Goal: Check status

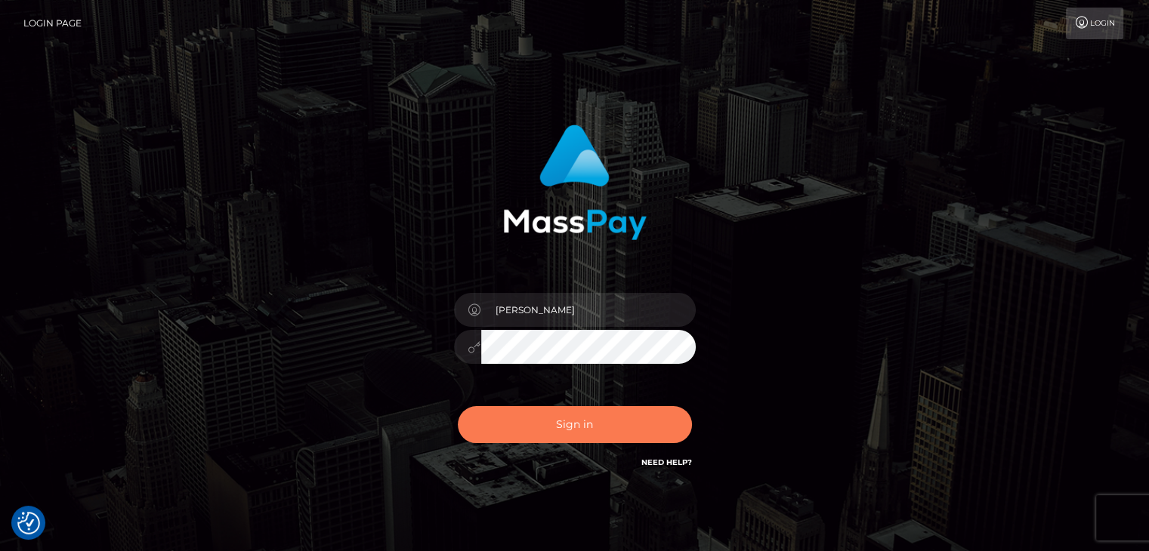
click at [616, 440] on button "Sign in" at bounding box center [575, 424] width 234 height 37
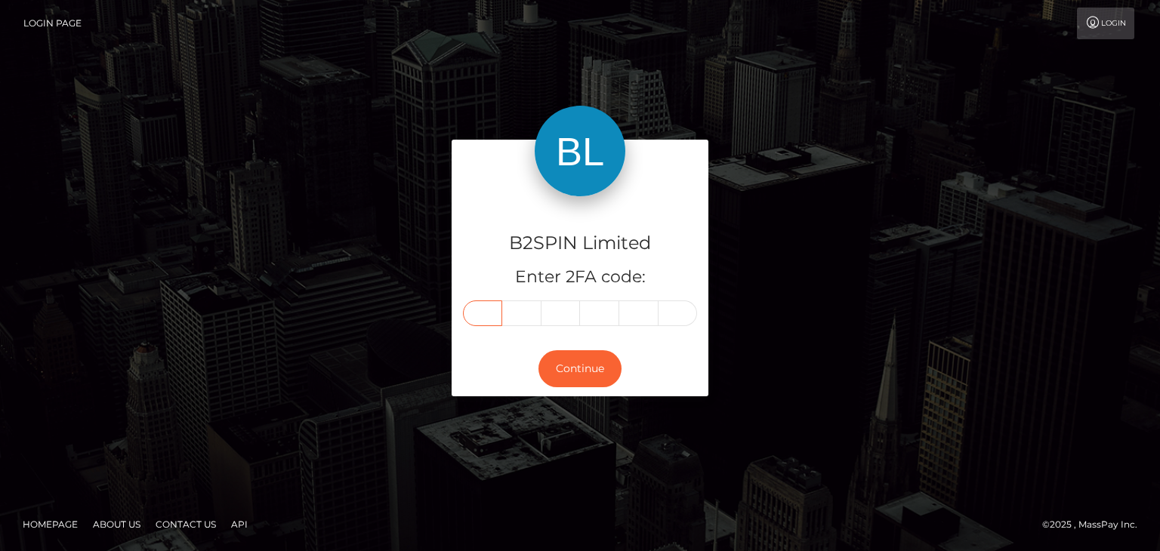
click at [486, 309] on input "text" at bounding box center [482, 314] width 39 height 26
paste input "0"
type input "0"
type input "6"
type input "4"
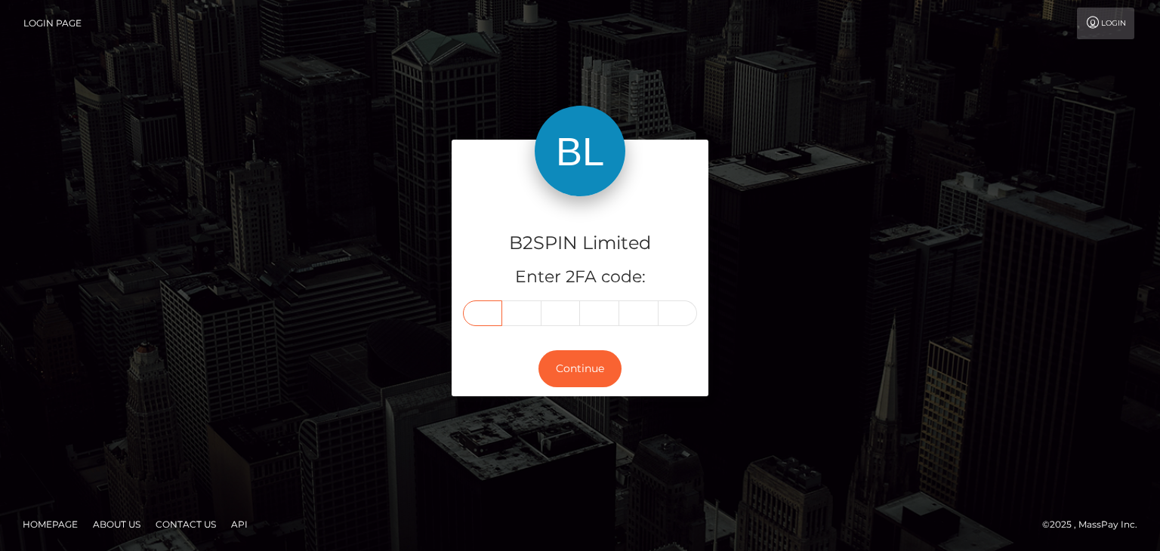
type input "0"
type input "3"
type input "7"
click at [569, 353] on button "Continue" at bounding box center [580, 368] width 83 height 37
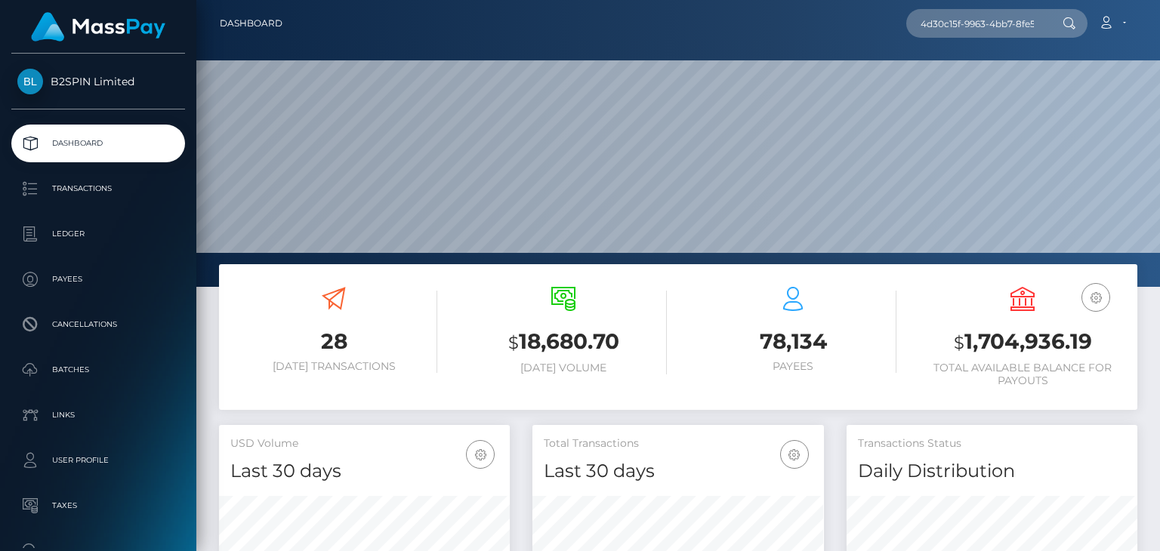
scroll to position [267, 290]
click at [999, 17] on input "4d30c15f-9963-4bb7-8fe5-fbdedfa2b9bc" at bounding box center [977, 23] width 142 height 29
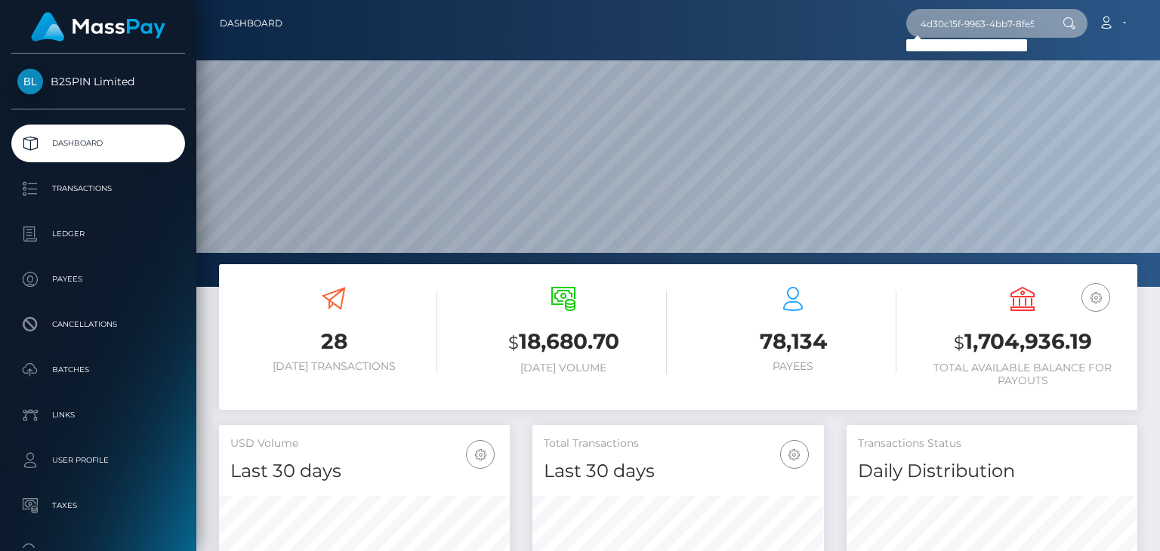
click at [969, 37] on input "4d30c15f-9963-4bb7-8fe5-fbdedfa2b9bc" at bounding box center [977, 23] width 142 height 29
click at [977, 29] on input "4d30c15f-9963-4bb7-8fe5-fbdedfa2b9bc" at bounding box center [977, 23] width 142 height 29
paste input "3350274"
type input "3350274"
